Goal: Task Accomplishment & Management: Complete application form

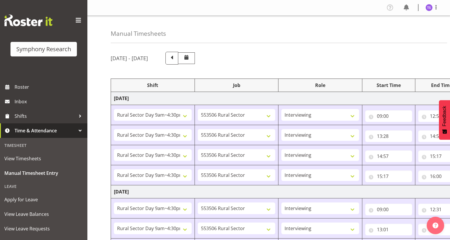
select select "81561"
select select "10587"
select select "47"
select select "81561"
select select "10587"
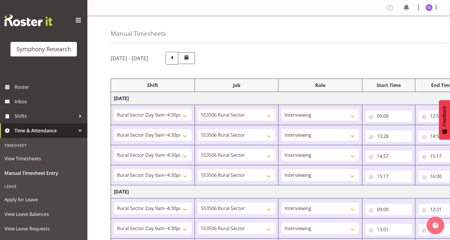
select select "47"
select select "81561"
select select "10587"
select select "47"
select select "81561"
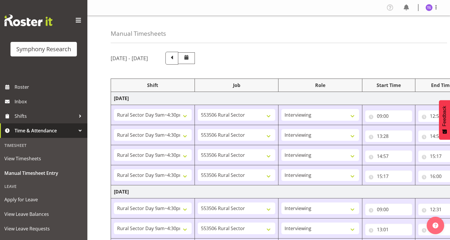
select select "10587"
select select "47"
select select "81561"
select select "10587"
select select "47"
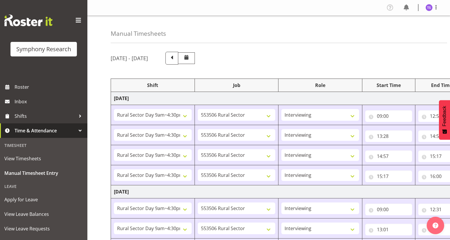
select select "81561"
select select "10587"
select select "47"
select select "81298"
select select "10587"
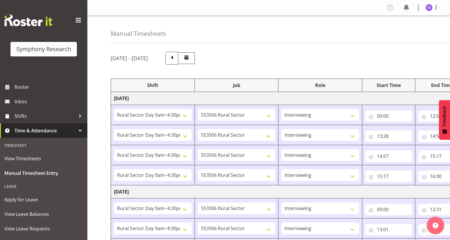
select select "47"
select select "41604"
select select "10527"
select select "47"
select select "81561"
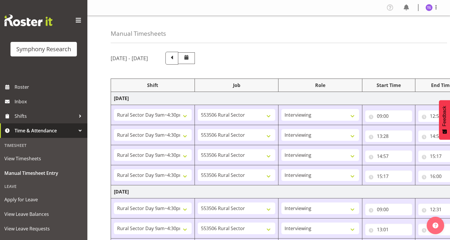
select select "10587"
select select "47"
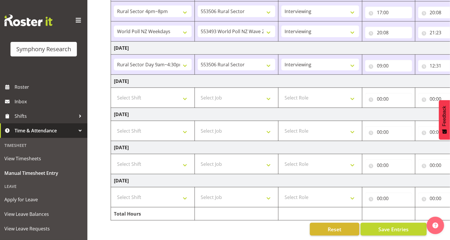
scroll to position [0, 68]
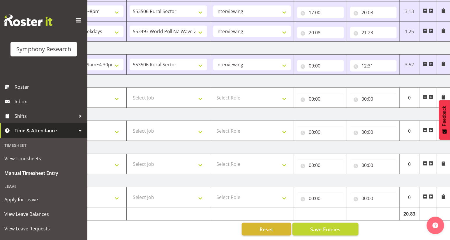
click at [431, 62] on span at bounding box center [430, 64] width 5 height 5
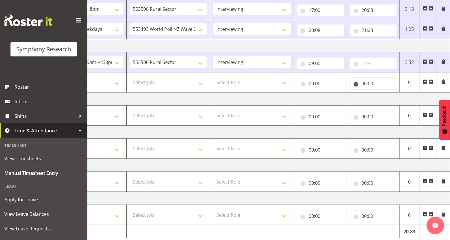
click at [364, 83] on input "00:00" at bounding box center [373, 84] width 47 height 12
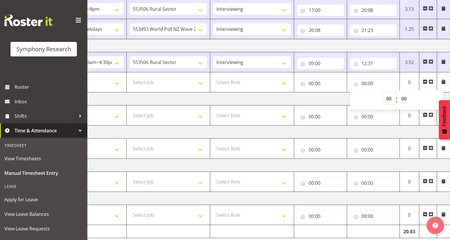
click at [387, 100] on select "00 01 02 03 04 05 06 07 08 09 10 11 12 13 14 15 16 17 18 19 20 21 22 23" at bounding box center [389, 99] width 13 height 12
select select "16"
click at [383, 93] on select "00 01 02 03 04 05 06 07 08 09 10 11 12 13 14 15 16 17 18 19 20 21 22 23" at bounding box center [389, 99] width 13 height 12
type input "16:00"
click at [403, 100] on select "00 01 02 03 04 05 06 07 08 09 10 11 12 13 14 15 16 17 18 19 20 21 22 23 24 25 2…" at bounding box center [404, 99] width 13 height 12
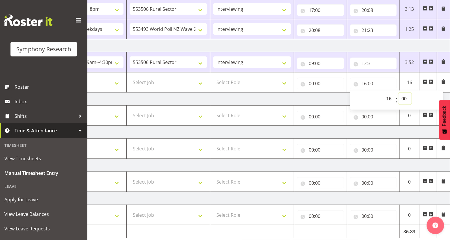
select select "9"
click at [398, 93] on select "00 01 02 03 04 05 06 07 08 09 10 11 12 13 14 15 16 17 18 19 20 21 22 23 24 25 2…" at bounding box center [404, 99] width 13 height 12
type input "16:09"
click at [310, 84] on input "00:00" at bounding box center [320, 84] width 47 height 12
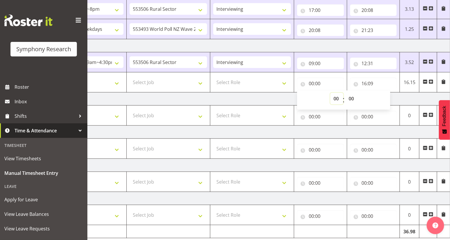
click at [335, 98] on select "00 01 02 03 04 05 06 07 08 09 10 11 12 13 14 15 16 17 18 19 20 21 22 23" at bounding box center [336, 99] width 13 height 12
select select "13"
click at [330, 93] on select "00 01 02 03 04 05 06 07 08 09 10 11 12 13 14 15 16 17 18 19 20 21 22 23" at bounding box center [336, 99] width 13 height 12
type input "13:00"
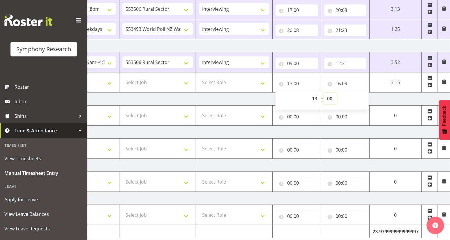
click at [329, 97] on select "00 01 02 03 04 05 06 07 08 09 10 11 12 13 14 15 16 17 18 19 20 21 22 23 24 25 2…" at bounding box center [330, 99] width 13 height 12
select select "1"
click at [324, 93] on select "00 01 02 03 04 05 06 07 08 09 10 11 12 13 14 15 16 17 18 19 20 21 22 23 24 25 2…" at bounding box center [330, 99] width 13 height 12
type input "13:01"
click at [261, 81] on select "Select Role Briefing Interviewing" at bounding box center [234, 83] width 70 height 12
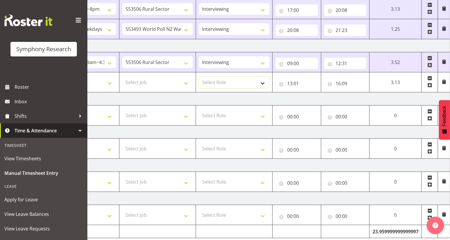
select select "47"
click at [199, 77] on select "Select Role Briefing Interviewing" at bounding box center [234, 83] width 70 height 12
click at [186, 82] on select "Select Job 550060 IF Admin 553492 World Poll Aus Wave 2 Main 2025 553493 World …" at bounding box center [157, 83] width 70 height 12
select select "10587"
click at [122, 77] on select "Select Job 550060 IF Admin 553492 World Poll Aus Wave 2 Main 2025 553493 World …" at bounding box center [157, 83] width 70 height 12
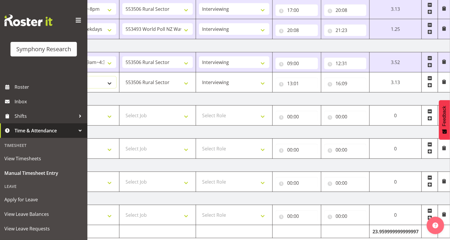
click at [109, 83] on select "Select Shift !!Weekend Residential (Roster IT Shift Label) *Business 9/10am ~ 4…" at bounding box center [81, 83] width 70 height 12
select select "81561"
click at [46, 77] on select "Select Shift !!Weekend Residential (Roster IT Shift Label) *Business 9/10am ~ 4…" at bounding box center [81, 83] width 70 height 12
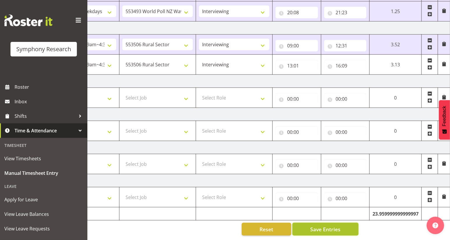
click at [332, 227] on span "Save Entries" at bounding box center [325, 230] width 30 height 8
